Goal: Information Seeking & Learning: Learn about a topic

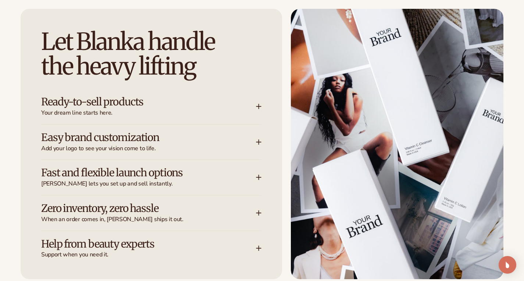
scroll to position [956, 0]
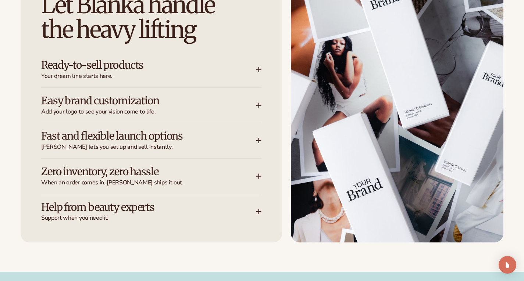
click at [260, 66] on div "Ready-to-sell products Your dream line starts here." at bounding box center [151, 69] width 220 height 35
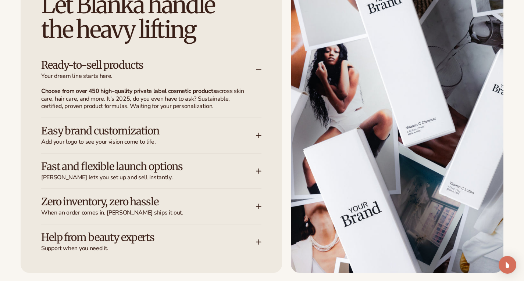
click at [260, 66] on div "Ready-to-sell products Your dream line starts here." at bounding box center [151, 69] width 220 height 35
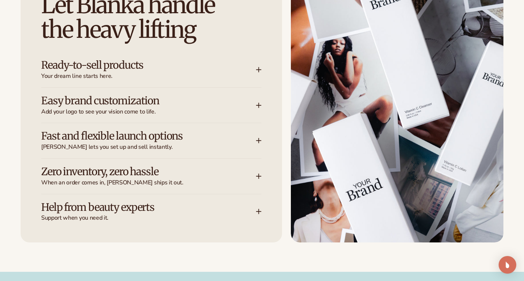
click at [258, 104] on icon at bounding box center [259, 106] width 6 height 6
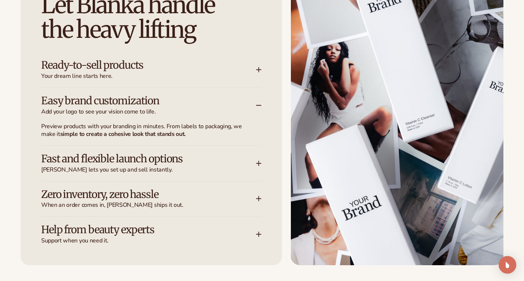
click at [258, 163] on icon at bounding box center [259, 164] width 6 height 6
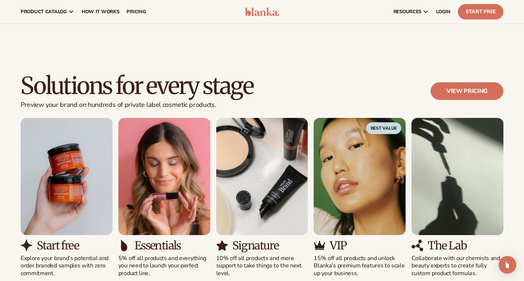
scroll to position [552, 0]
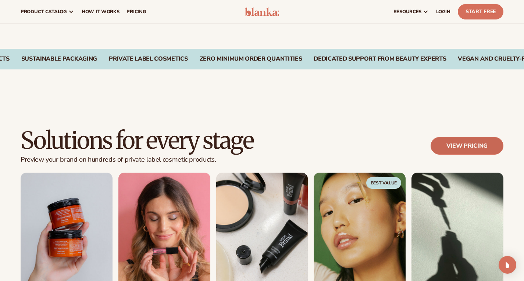
click at [459, 143] on link "View pricing" at bounding box center [467, 146] width 73 height 18
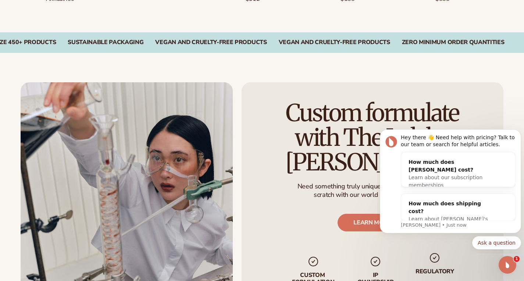
scroll to position [736, 0]
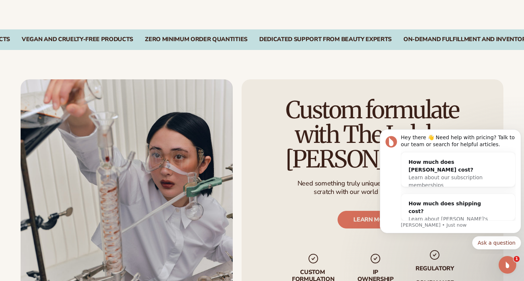
click at [441, 95] on div "Custom formulate with The Lab by Blanka Need something truly unique? Create pro…" at bounding box center [373, 192] width 262 height 226
click at [519, 129] on button "Dismiss notification" at bounding box center [519, 132] width 10 height 10
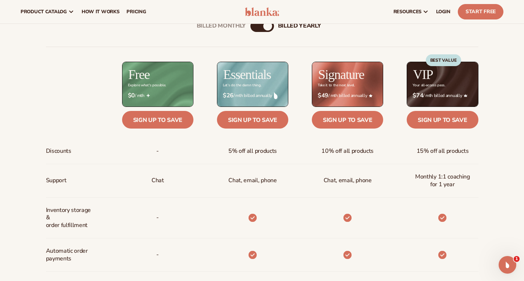
scroll to position [257, 0]
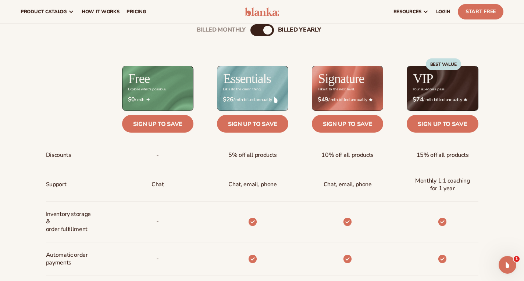
click at [266, 26] on div "billed Yearly" at bounding box center [267, 30] width 9 height 9
drag, startPoint x: 270, startPoint y: 28, endPoint x: 246, endPoint y: 31, distance: 24.8
click at [251, 31] on div "Billed Monthly billed Yearly" at bounding box center [263, 30] width 24 height 12
click at [241, 31] on div "Billed Monthly" at bounding box center [221, 29] width 49 height 7
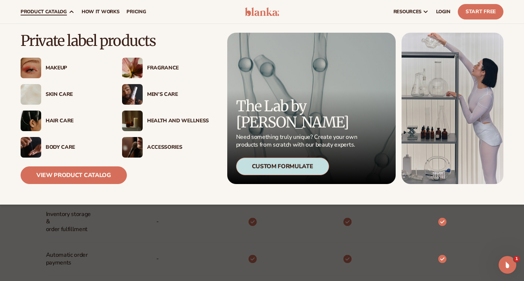
click at [50, 120] on div "Hair Care" at bounding box center [77, 121] width 62 height 6
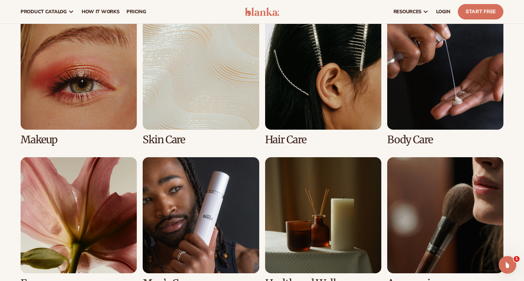
scroll to position [449, 0]
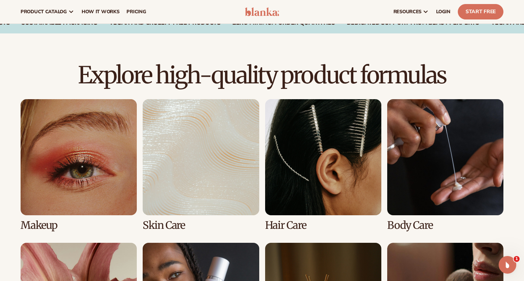
click at [354, 139] on link "3 / 8" at bounding box center [323, 165] width 116 height 132
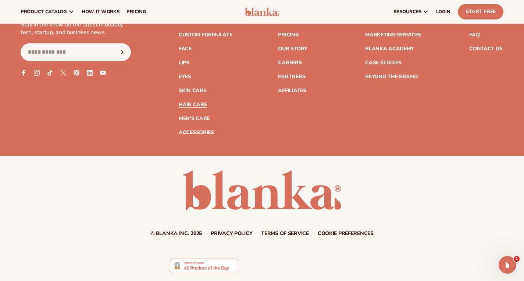
scroll to position [1400, 0]
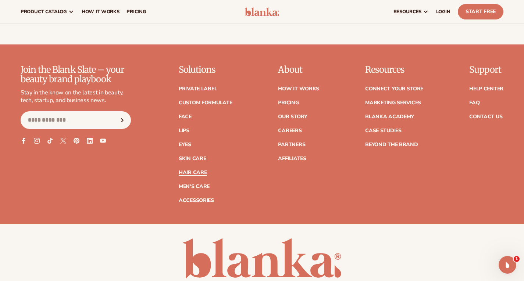
click at [190, 175] on link "Hair Care" at bounding box center [193, 172] width 28 height 5
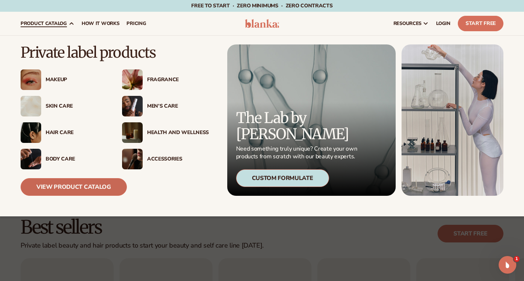
click at [97, 183] on link "View Product Catalog" at bounding box center [74, 187] width 106 height 18
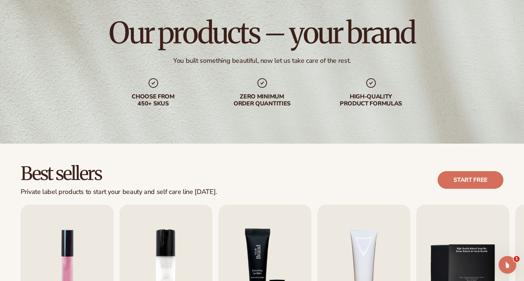
scroll to position [147, 0]
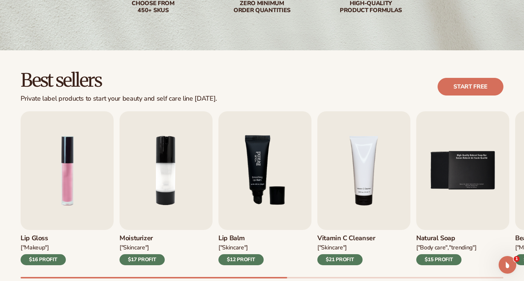
click at [259, 169] on img "3 / 9" at bounding box center [265, 170] width 93 height 119
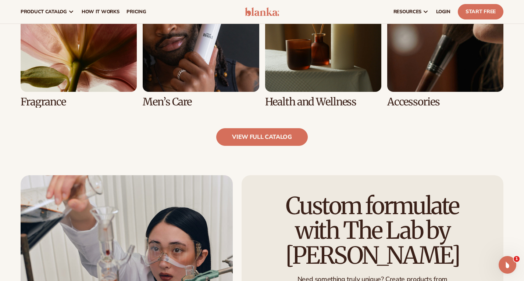
scroll to position [677, 0]
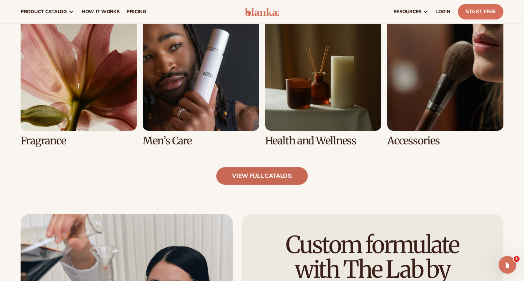
click at [253, 182] on link "view full catalog" at bounding box center [262, 176] width 92 height 18
